Goal: Transaction & Acquisition: Purchase product/service

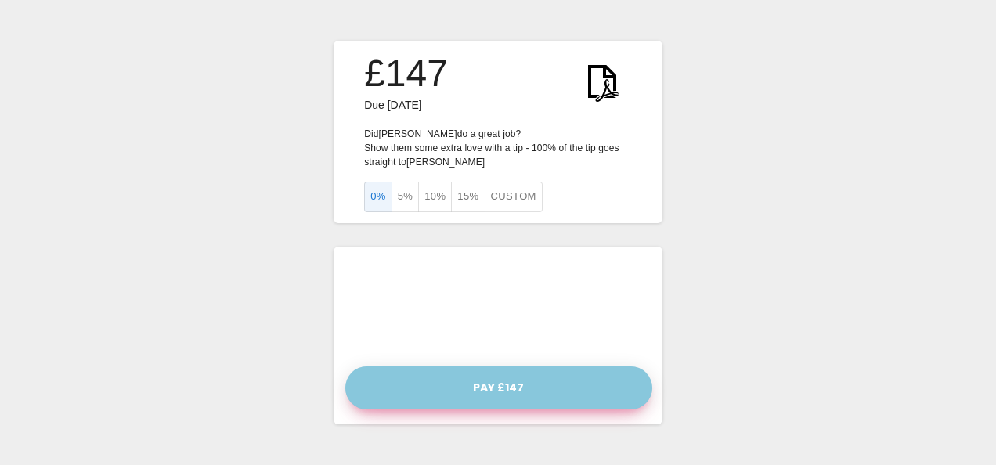
click at [478, 386] on button "Pay £147" at bounding box center [498, 387] width 307 height 43
